Goal: Task Accomplishment & Management: Use online tool/utility

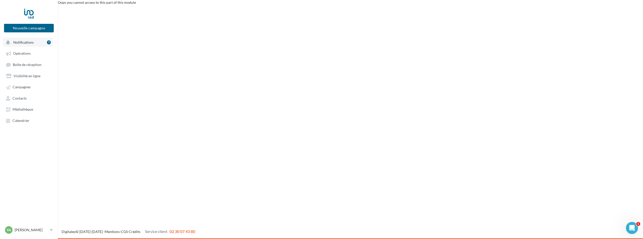
click at [30, 44] on span "Notifications" at bounding box center [23, 42] width 20 height 4
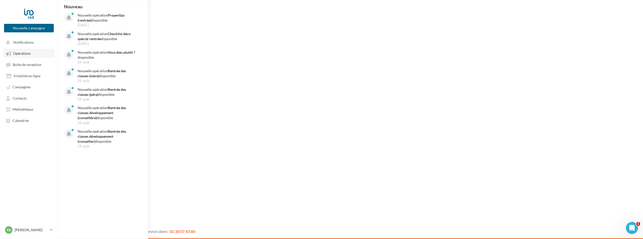
click at [24, 52] on span "Opérations" at bounding box center [22, 53] width 18 height 4
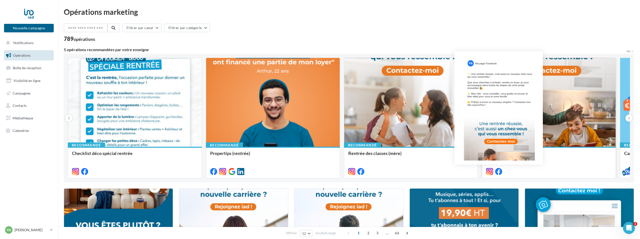
click at [498, 170] on icon at bounding box center [498, 171] width 7 height 7
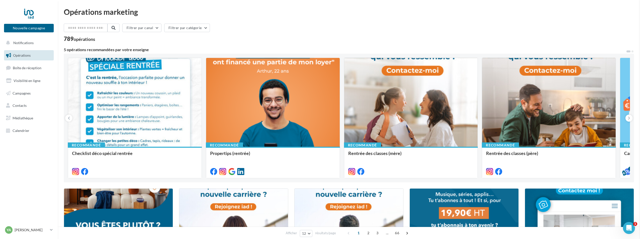
click at [186, 100] on div at bounding box center [135, 102] width 134 height 89
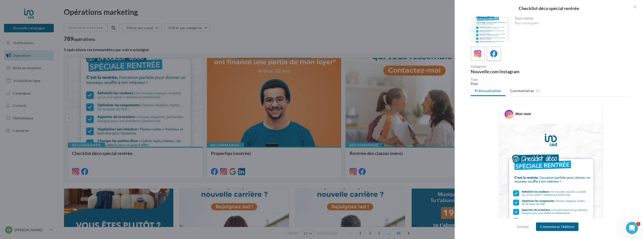
click at [496, 58] on span at bounding box center [493, 54] width 7 height 8
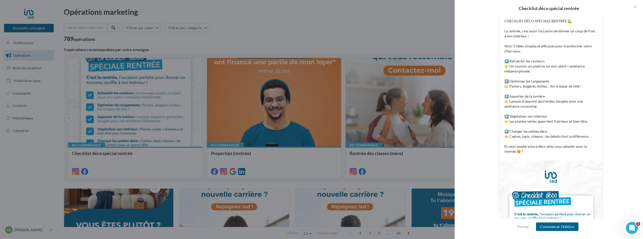
scroll to position [179, 0]
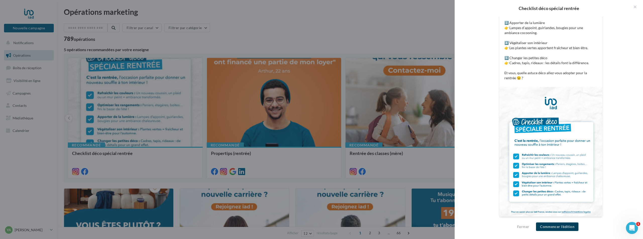
click at [570, 229] on button "Commencer l'édition" at bounding box center [557, 227] width 42 height 9
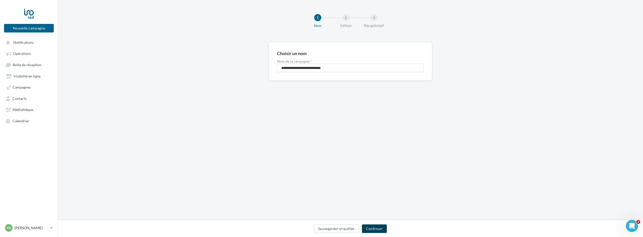
click at [368, 232] on button "Continuer" at bounding box center [374, 228] width 25 height 9
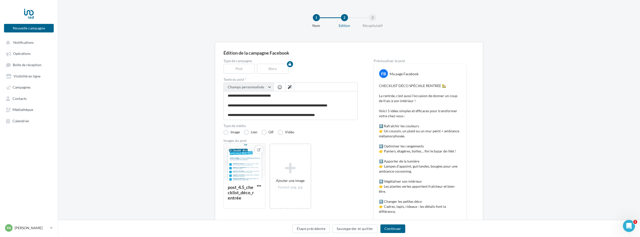
click at [269, 87] on button "Champs personnalisés" at bounding box center [249, 87] width 50 height 9
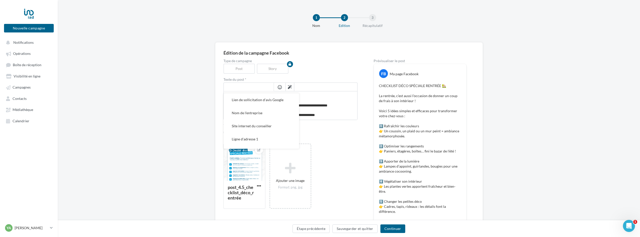
click at [269, 87] on input "text" at bounding box center [249, 87] width 50 height 9
click at [198, 90] on div "Édition de la campagne Facebook Type de campagne Post Story Texte du post * Lie…" at bounding box center [349, 214] width 582 height 345
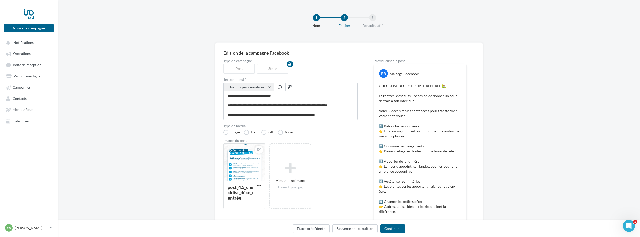
click at [254, 87] on span "Champs personnalisés" at bounding box center [246, 87] width 37 height 4
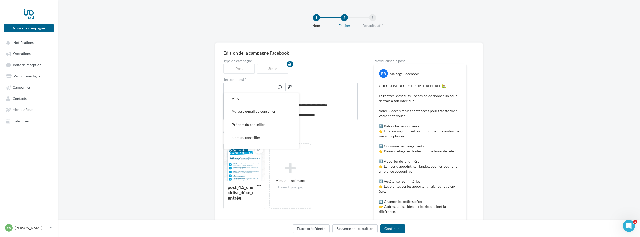
scroll to position [84, 0]
click at [271, 123] on div "Type de campagne Post Story Texte du post * Lien de sollicitation d'avis Google…" at bounding box center [291, 210] width 134 height 303
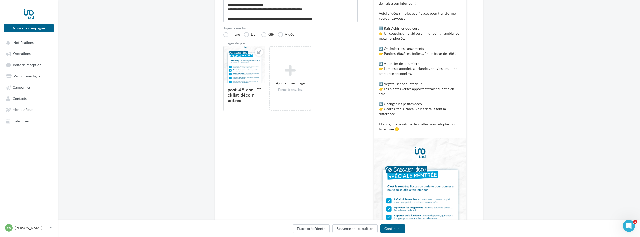
scroll to position [163, 0]
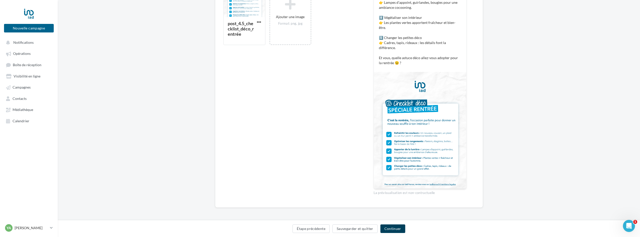
click at [395, 227] on button "Continuer" at bounding box center [392, 228] width 25 height 9
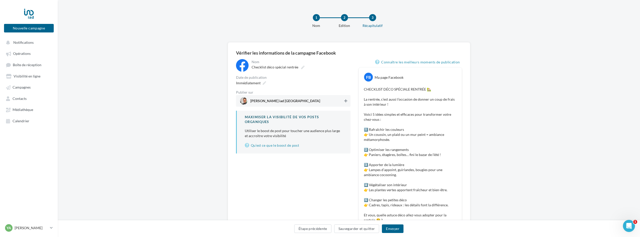
click at [345, 102] on icon at bounding box center [345, 101] width 3 height 4
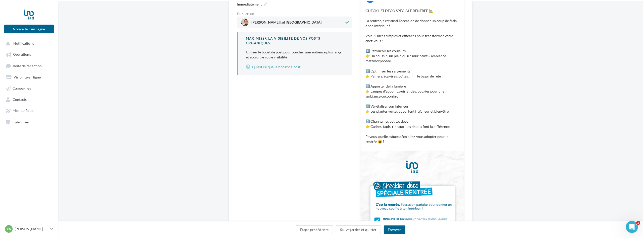
scroll to position [30, 0]
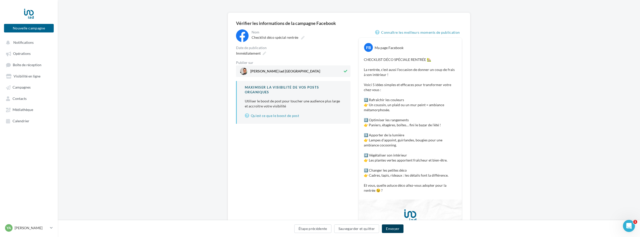
click at [392, 227] on button "Envoyer" at bounding box center [392, 228] width 21 height 9
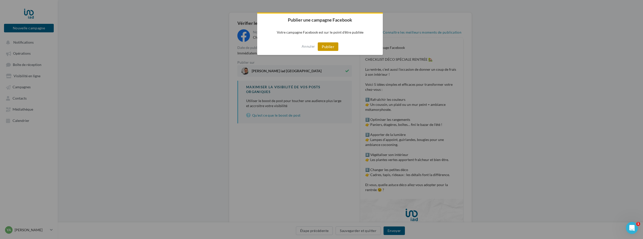
click at [333, 50] on button "Publier" at bounding box center [328, 46] width 21 height 9
